Goal: Information Seeking & Learning: Understand process/instructions

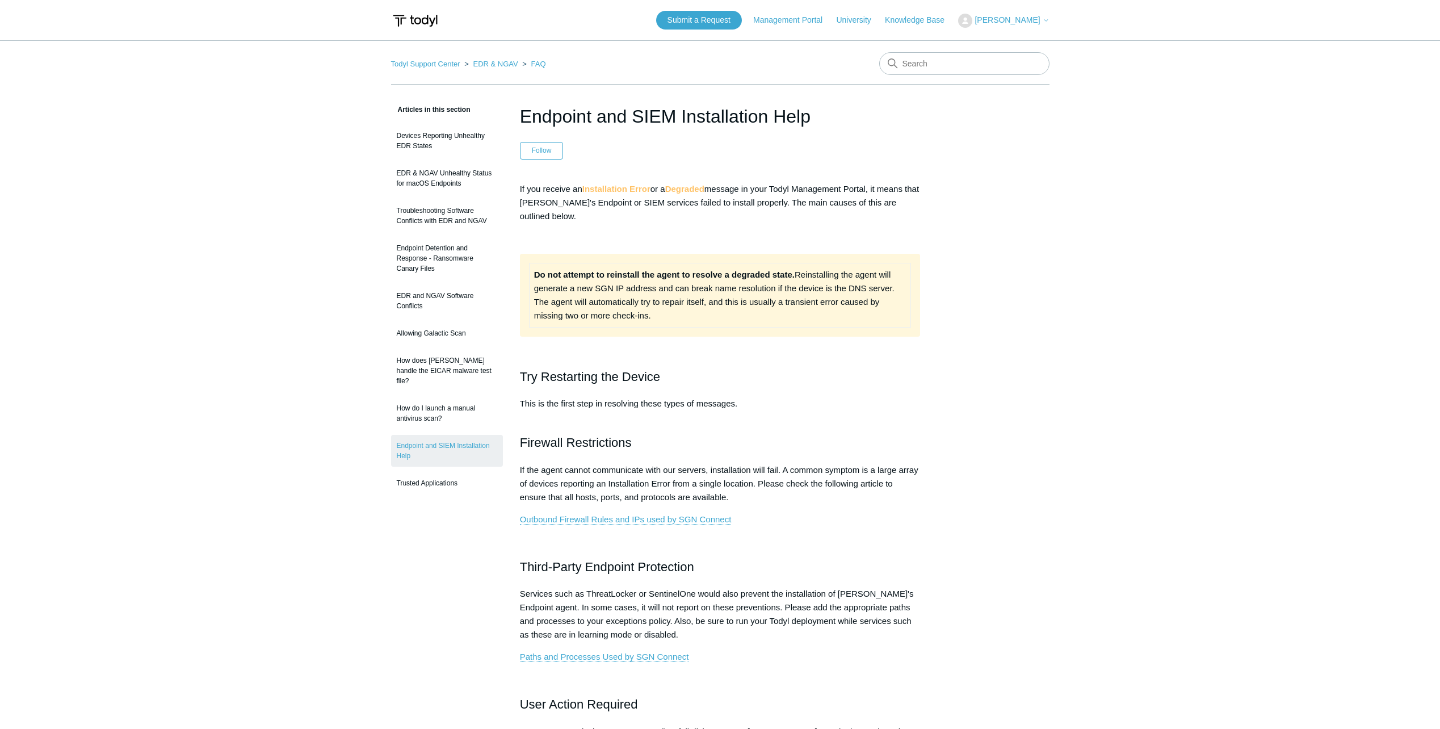
drag, startPoint x: 123, startPoint y: 262, endPoint x: 117, endPoint y: 202, distance: 60.5
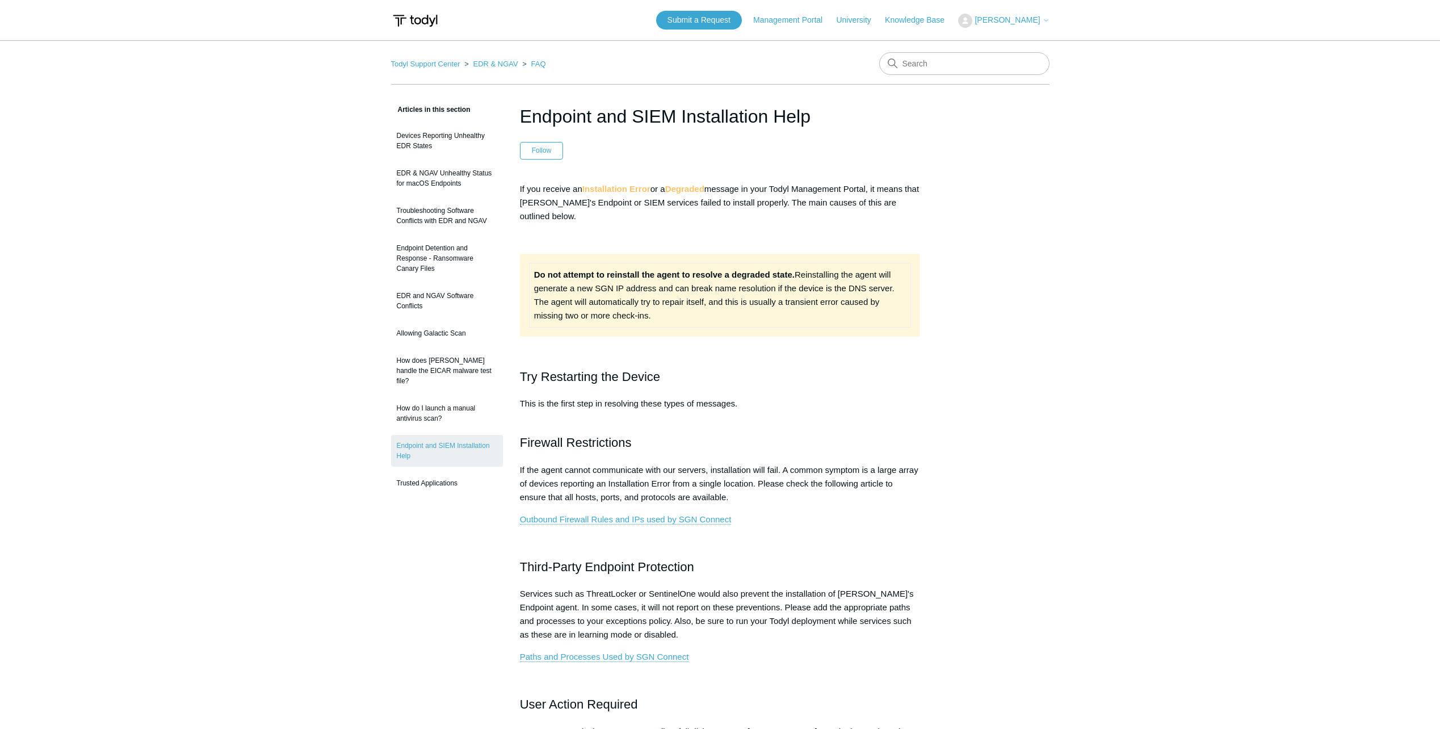
drag, startPoint x: 241, startPoint y: 292, endPoint x: 148, endPoint y: 222, distance: 116.0
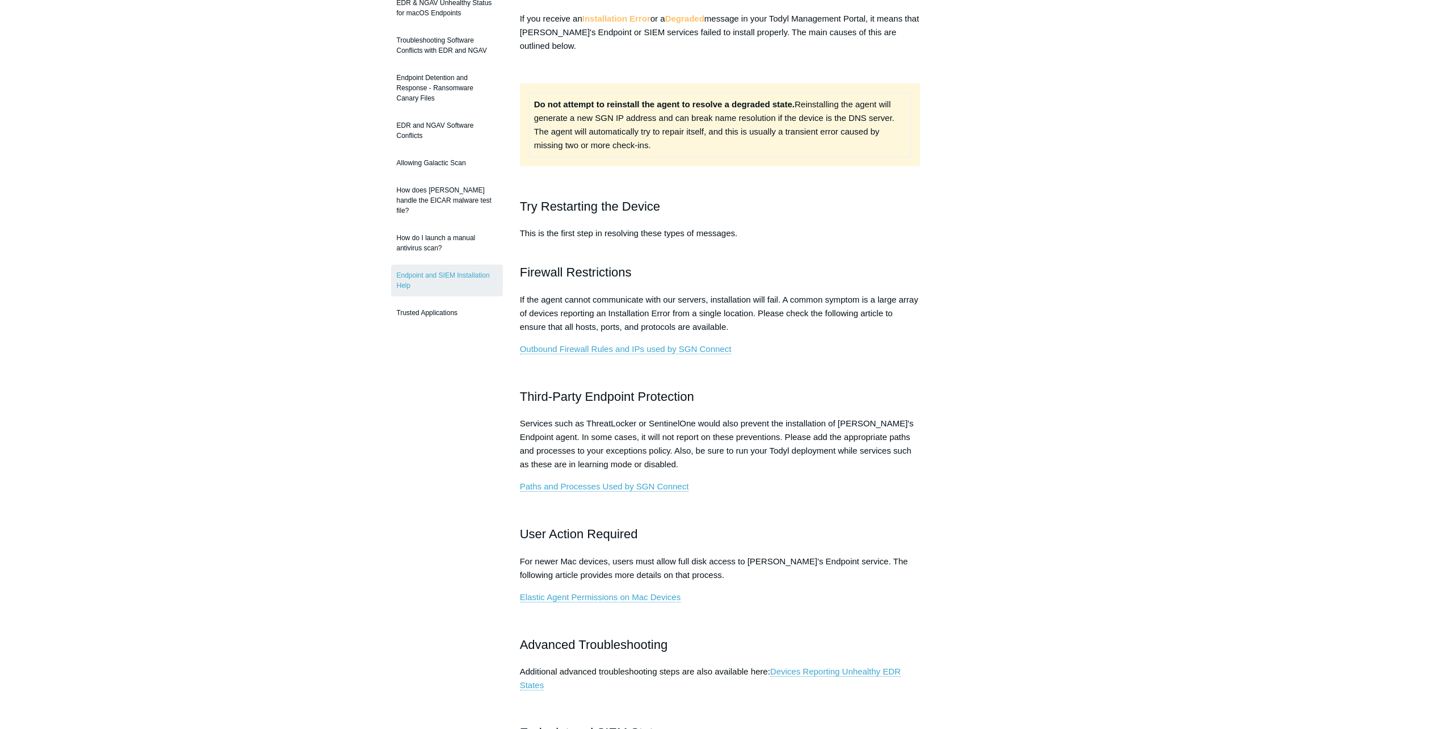
scroll to position [284, 0]
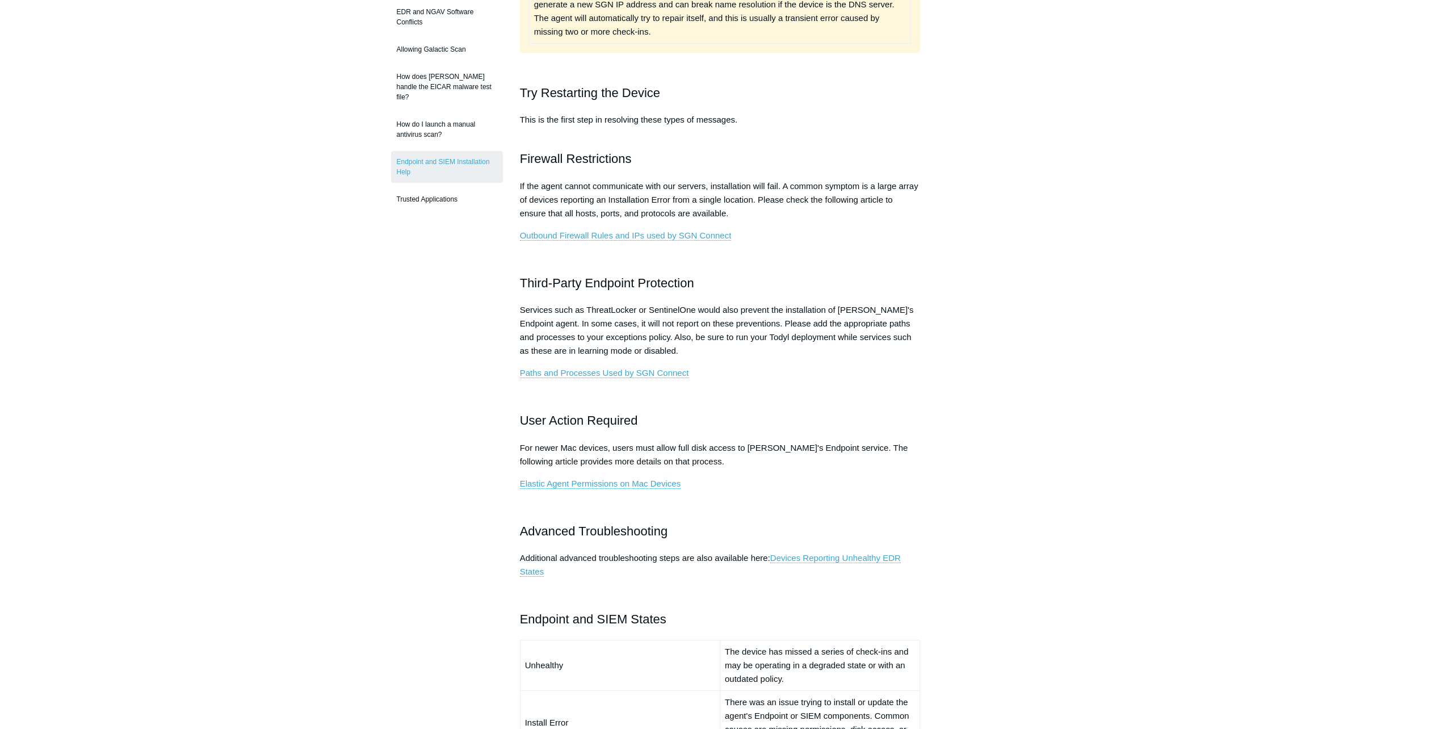
click at [205, 319] on main "Todyl Support Center EDR & NGAV FAQ Articles in this section Devices Reporting …" at bounding box center [720, 518] width 1440 height 1522
click at [195, 293] on main "Todyl Support Center EDR & NGAV FAQ Articles in this section Devices Reporting …" at bounding box center [720, 518] width 1440 height 1522
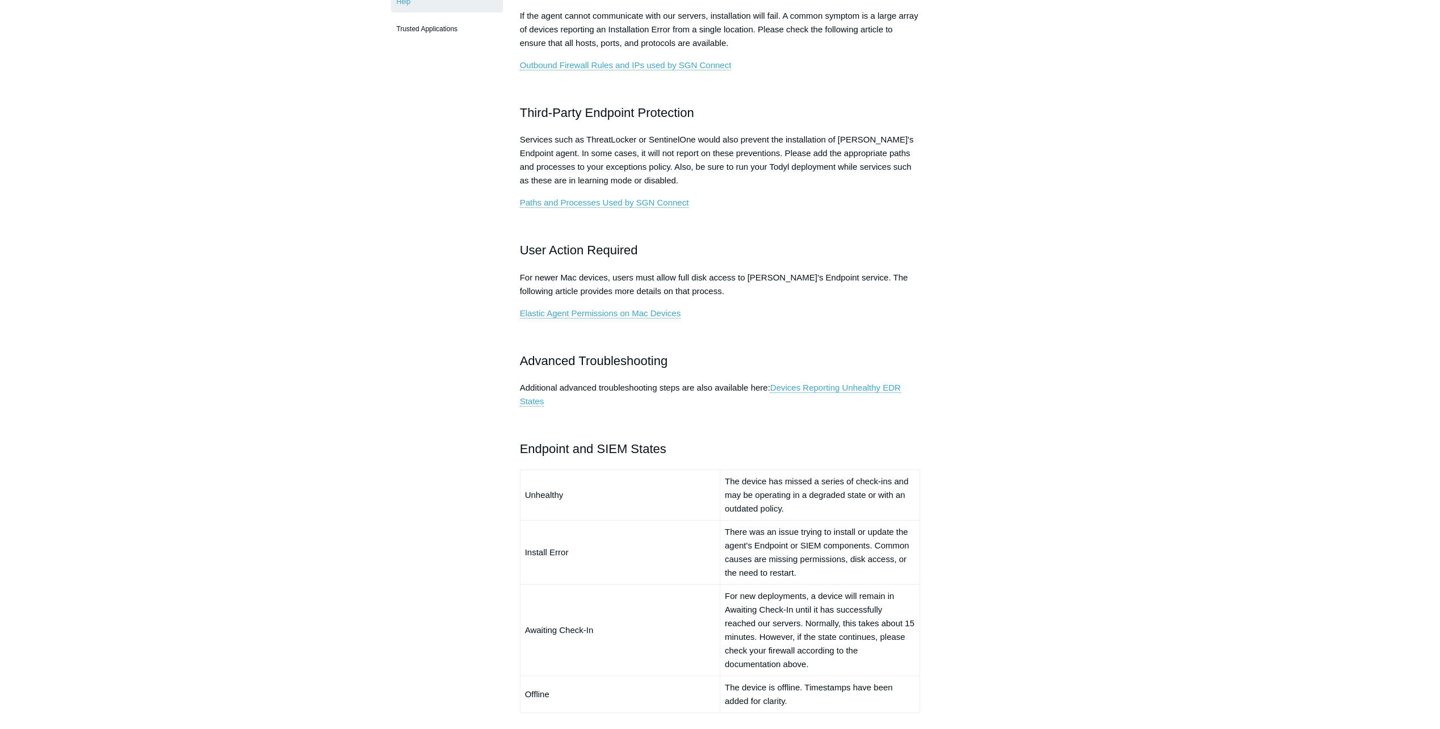
scroll to position [624, 0]
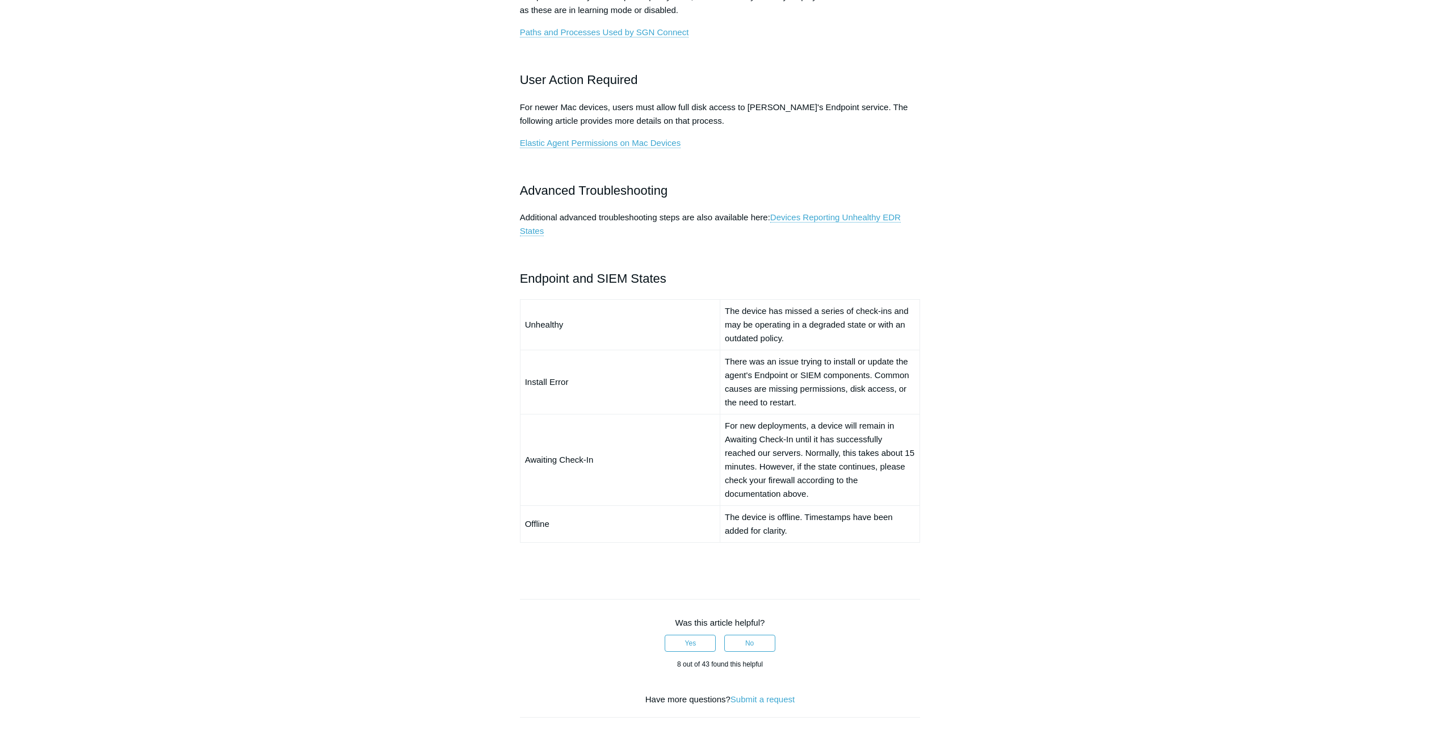
click at [764, 374] on td "There was an issue trying to install or update the agent's Endpoint or SIEM com…" at bounding box center [820, 382] width 200 height 64
click at [766, 389] on td "There was an issue trying to install or update the agent's Endpoint or SIEM com…" at bounding box center [820, 382] width 200 height 64
click at [802, 400] on td "There was an issue trying to install or update the agent's Endpoint or SIEM com…" at bounding box center [820, 382] width 200 height 64
drag, startPoint x: 329, startPoint y: 203, endPoint x: 288, endPoint y: 91, distance: 118.8
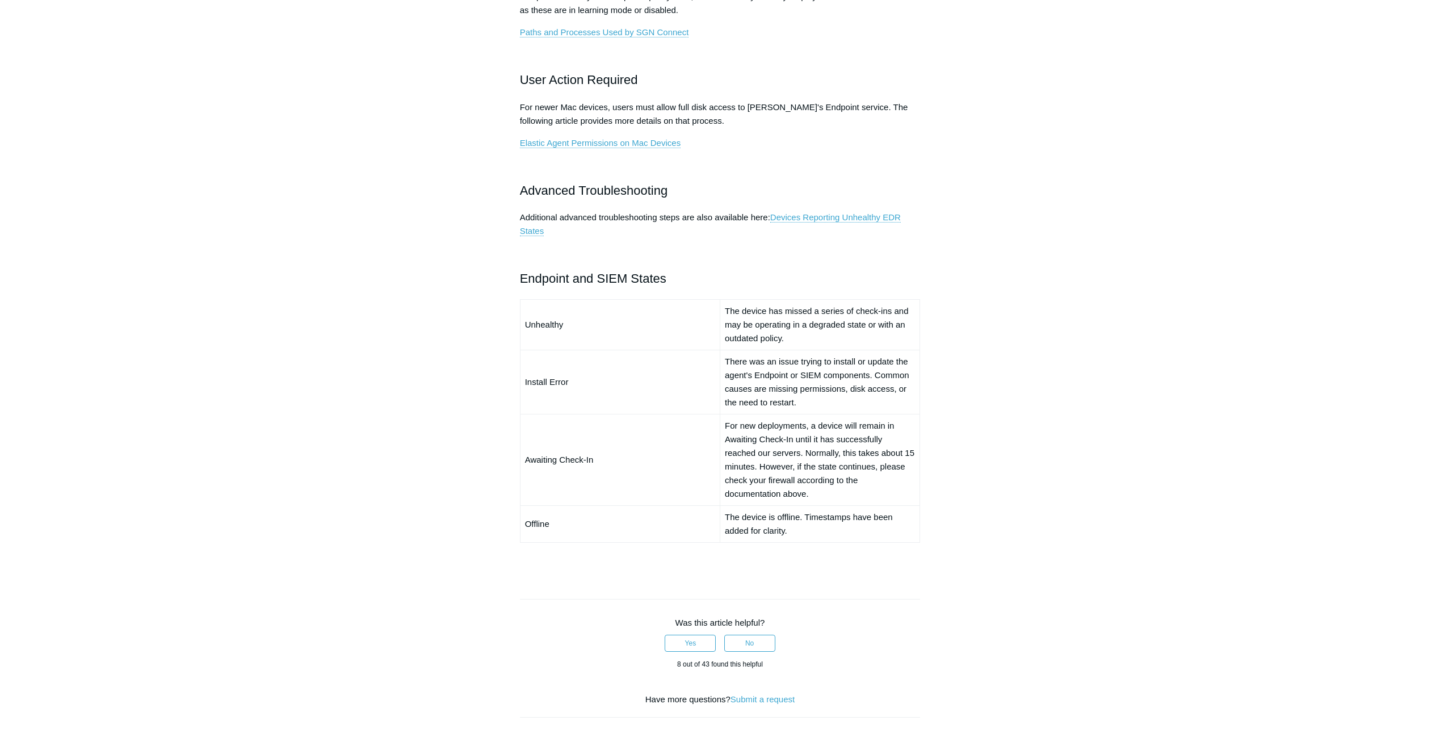
click at [329, 201] on main "Todyl Support Center EDR & NGAV FAQ Articles in this section Devices Reporting …" at bounding box center [720, 177] width 1440 height 1522
